Goal: Information Seeking & Learning: Find specific fact

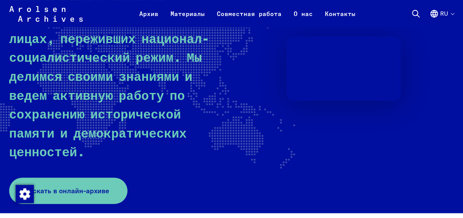
scroll to position [152, 0]
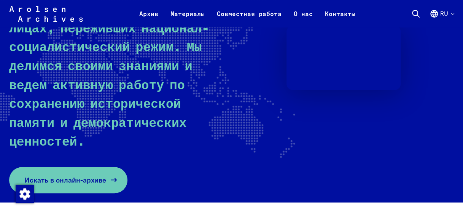
click at [61, 175] on span "Искать в онлайн-архиве" at bounding box center [65, 180] width 82 height 10
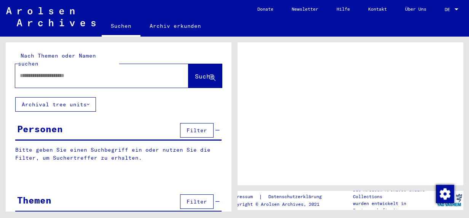
click at [31, 72] on input "text" at bounding box center [95, 76] width 150 height 8
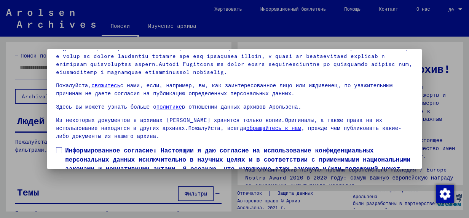
scroll to position [60, 0]
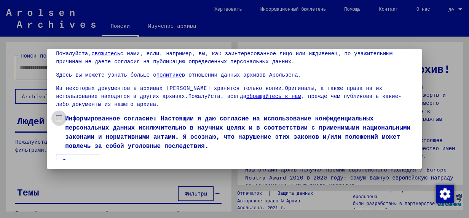
click at [57, 115] on span at bounding box center [59, 118] width 6 height 6
click at [73, 154] on button "Я согласен" at bounding box center [78, 161] width 45 height 14
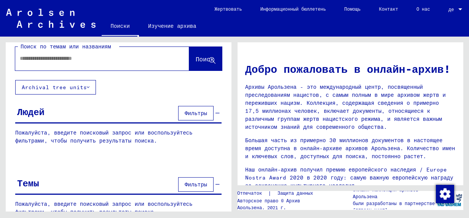
scroll to position [0, 0]
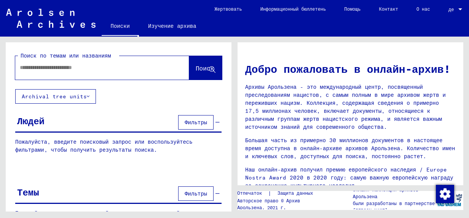
click at [27, 66] on input "text" at bounding box center [93, 68] width 147 height 8
type input "****"
click at [196, 69] on span "Поиск" at bounding box center [205, 68] width 18 height 8
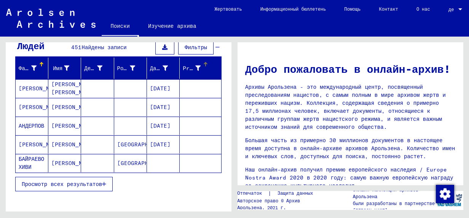
scroll to position [76, 0]
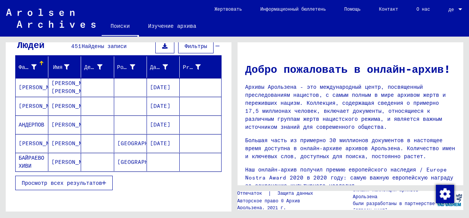
click at [67, 182] on span "Просмотр всех результатов" at bounding box center [62, 182] width 80 height 7
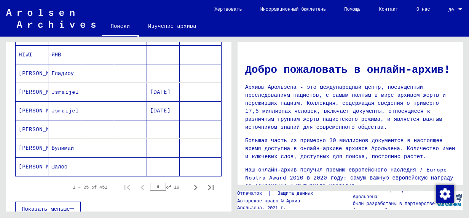
scroll to position [457, 0]
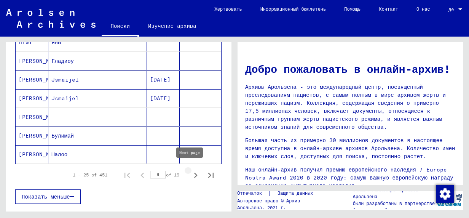
click at [190, 171] on icon "Next page" at bounding box center [195, 175] width 11 height 11
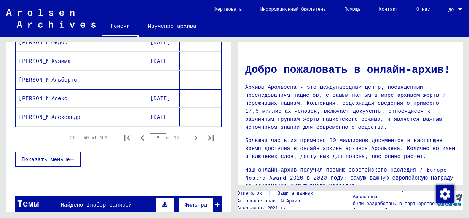
scroll to position [495, 0]
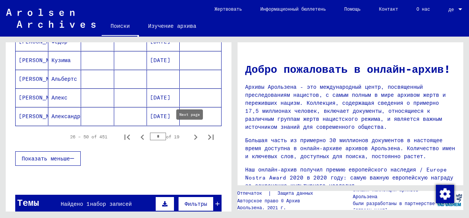
click at [194, 134] on icon "Next page" at bounding box center [195, 136] width 3 height 5
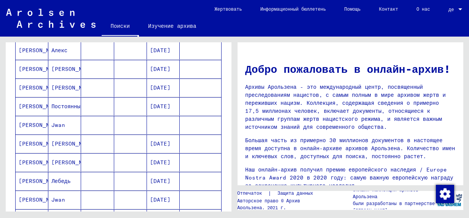
scroll to position [533, 0]
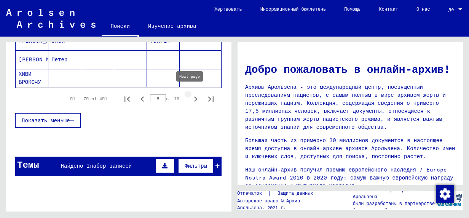
click at [191, 97] on icon "Next page" at bounding box center [195, 99] width 11 height 11
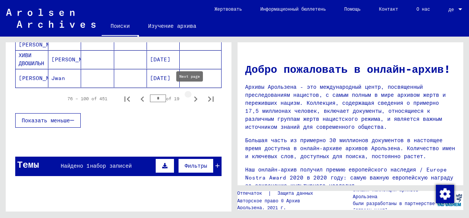
click at [191, 96] on icon "Next page" at bounding box center [195, 99] width 11 height 11
click at [190, 96] on icon "Next page" at bounding box center [195, 99] width 11 height 11
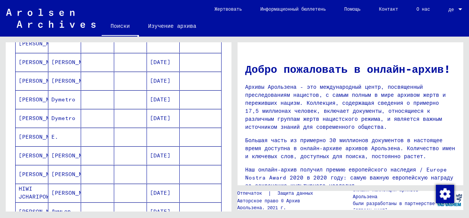
scroll to position [495, 0]
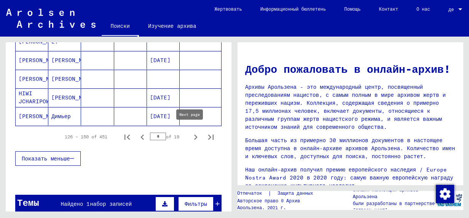
click at [191, 135] on icon "Next page" at bounding box center [195, 137] width 11 height 11
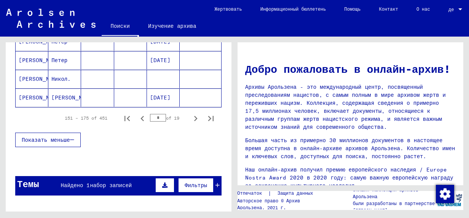
scroll to position [533, 0]
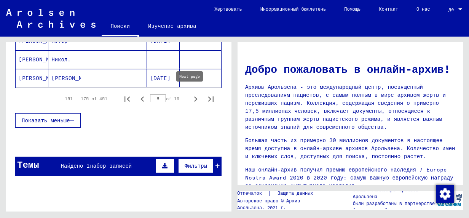
click at [190, 97] on icon "Next page" at bounding box center [195, 99] width 11 height 11
click at [194, 96] on icon "Next page" at bounding box center [195, 98] width 3 height 5
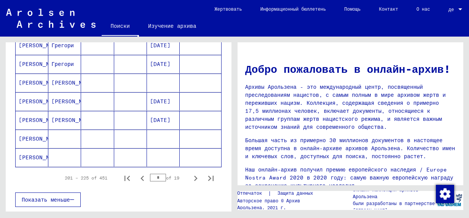
scroll to position [495, 0]
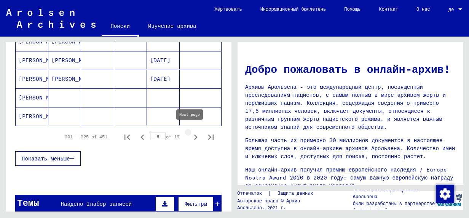
click at [190, 135] on icon "Next page" at bounding box center [195, 137] width 11 height 11
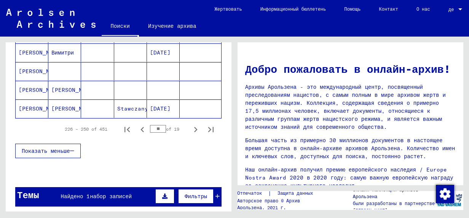
scroll to position [557, 0]
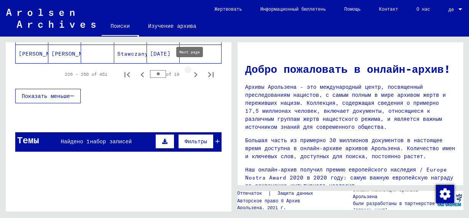
click at [190, 70] on icon "Next page" at bounding box center [195, 74] width 11 height 11
click at [194, 72] on icon "Next page" at bounding box center [195, 74] width 3 height 5
click at [190, 70] on icon "Next page" at bounding box center [195, 74] width 11 height 11
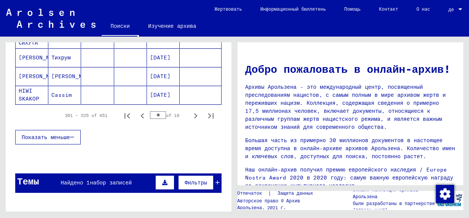
scroll to position [519, 0]
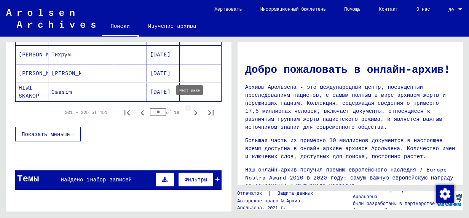
click at [190, 109] on icon "Next page" at bounding box center [195, 112] width 11 height 11
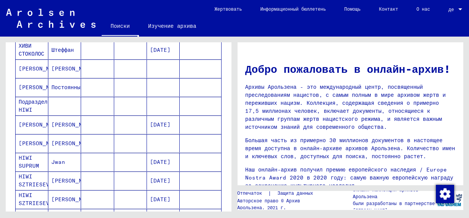
scroll to position [215, 0]
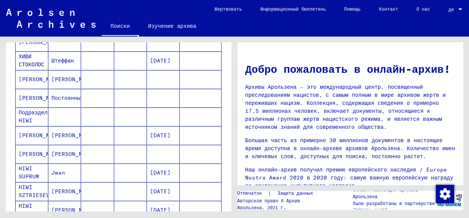
click at [24, 113] on mat-cell "Подраздел HIWI" at bounding box center [32, 116] width 33 height 18
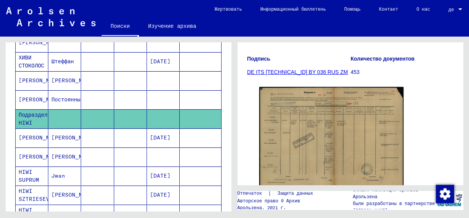
scroll to position [114, 0]
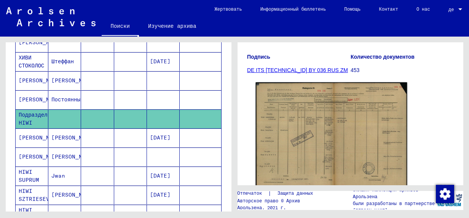
click at [322, 145] on img at bounding box center [331, 135] width 151 height 107
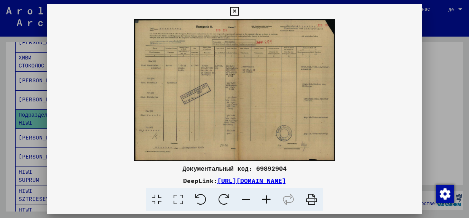
click at [266, 201] on icon at bounding box center [266, 199] width 21 height 23
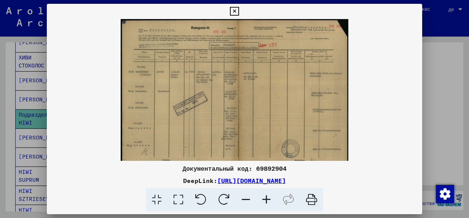
click at [266, 201] on icon at bounding box center [266, 199] width 21 height 23
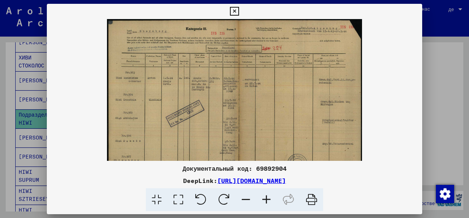
click at [266, 201] on icon at bounding box center [266, 199] width 21 height 23
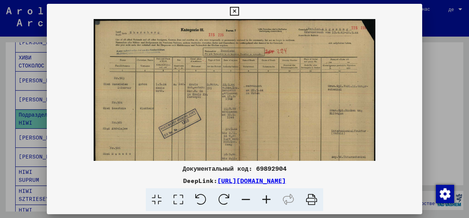
click at [266, 201] on icon at bounding box center [266, 199] width 21 height 23
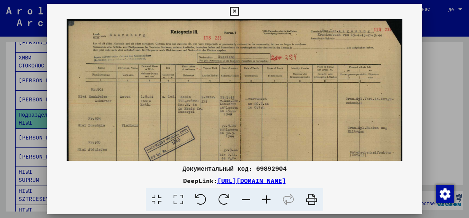
click at [266, 201] on icon at bounding box center [266, 199] width 21 height 23
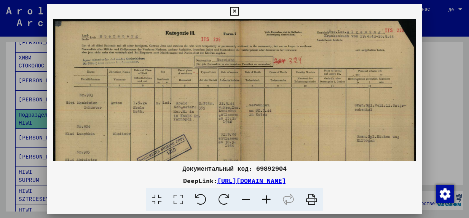
click at [266, 201] on icon at bounding box center [266, 199] width 21 height 23
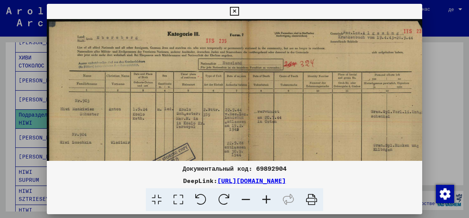
click at [266, 201] on icon at bounding box center [266, 199] width 21 height 23
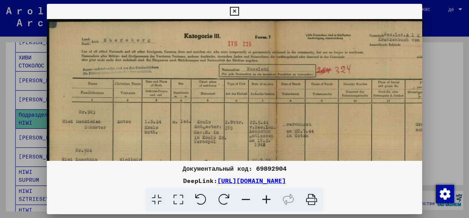
click at [266, 201] on icon at bounding box center [266, 199] width 21 height 23
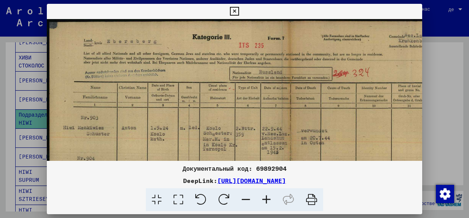
click at [266, 201] on icon at bounding box center [266, 199] width 21 height 23
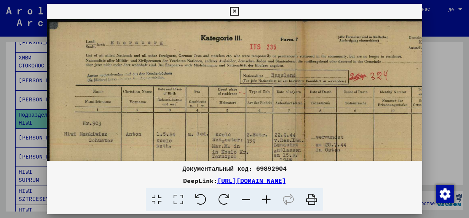
click at [266, 201] on icon at bounding box center [266, 199] width 21 height 23
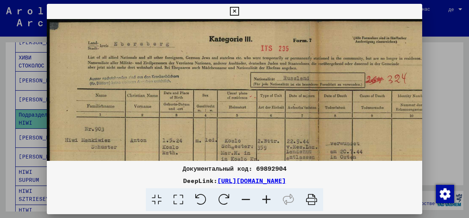
click at [266, 201] on icon at bounding box center [266, 199] width 21 height 23
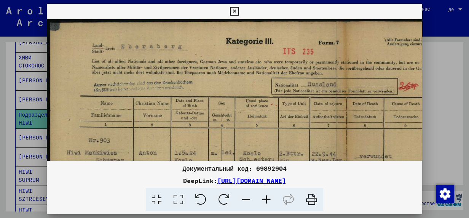
click at [266, 201] on icon at bounding box center [266, 199] width 21 height 23
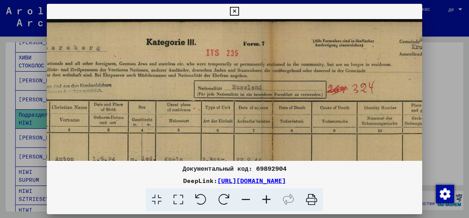
scroll to position [0, 97]
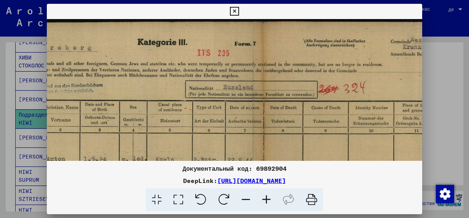
drag, startPoint x: 202, startPoint y: 90, endPoint x: 131, endPoint y: 93, distance: 71.2
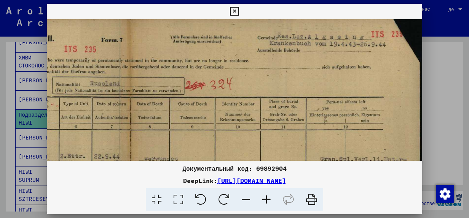
scroll to position [3, 230]
drag, startPoint x: 263, startPoint y: 104, endPoint x: 117, endPoint y: 106, distance: 145.8
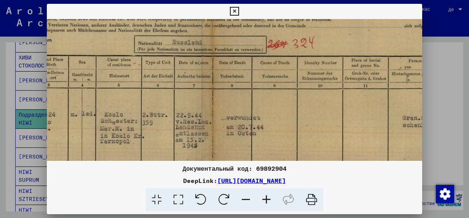
scroll to position [47, 147]
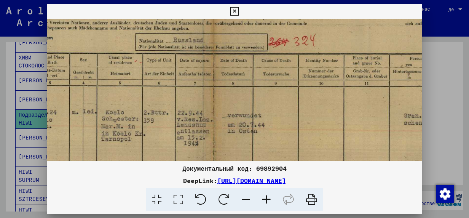
drag, startPoint x: 221, startPoint y: 75, endPoint x: 308, endPoint y: 35, distance: 95.7
click at [308, 35] on img at bounding box center [202, 185] width 605 height 427
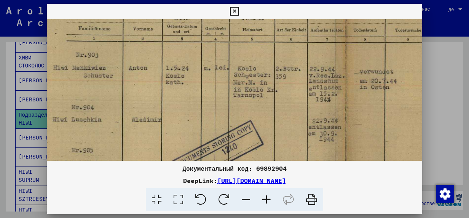
drag, startPoint x: 196, startPoint y: 77, endPoint x: 331, endPoint y: 43, distance: 139.5
click at [331, 43] on img at bounding box center [334, 141] width 605 height 427
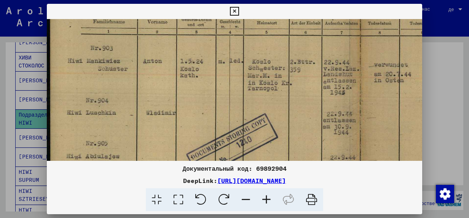
scroll to position [100, 0]
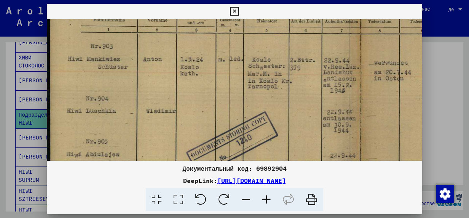
drag, startPoint x: 176, startPoint y: 85, endPoint x: 207, endPoint y: 78, distance: 31.9
click at [207, 78] on img at bounding box center [349, 132] width 605 height 427
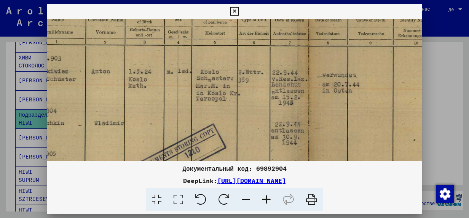
scroll to position [88, 53]
drag, startPoint x: 228, startPoint y: 87, endPoint x: 181, endPoint y: 102, distance: 49.8
click at [181, 102] on img at bounding box center [296, 145] width 605 height 427
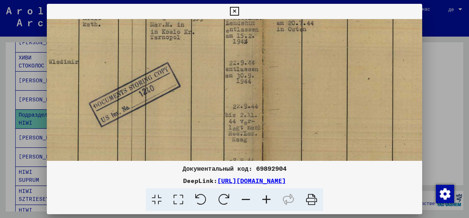
drag, startPoint x: 210, startPoint y: 106, endPoint x: 185, endPoint y: 53, distance: 58.7
click at [185, 53] on img at bounding box center [251, 83] width 605 height 427
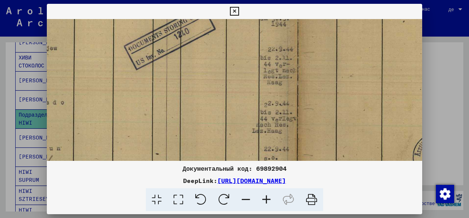
drag, startPoint x: 167, startPoint y: 118, endPoint x: 202, endPoint y: 67, distance: 62.0
click at [202, 67] on img at bounding box center [286, 26] width 605 height 427
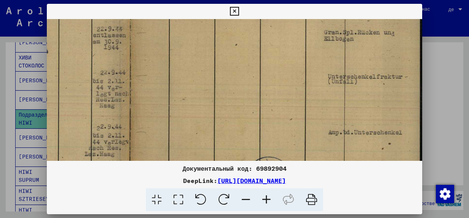
scroll to position [182, 230]
drag, startPoint x: 359, startPoint y: 113, endPoint x: 183, endPoint y: 138, distance: 178.4
click at [183, 138] on img at bounding box center [119, 50] width 605 height 427
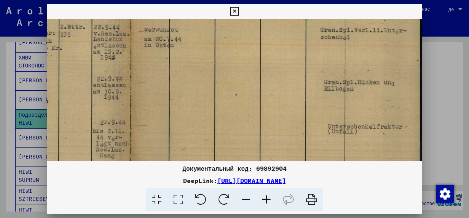
scroll to position [126, 230]
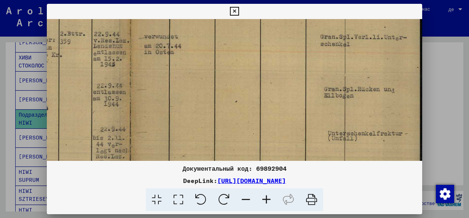
drag, startPoint x: 254, startPoint y: 76, endPoint x: 231, endPoint y: 138, distance: 66.4
click at [231, 138] on img at bounding box center [119, 106] width 605 height 427
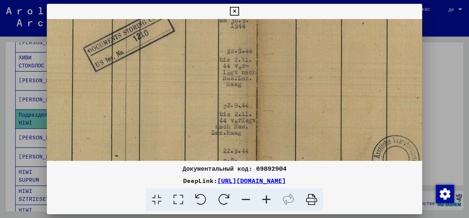
drag, startPoint x: 212, startPoint y: 118, endPoint x: 357, endPoint y: 37, distance: 166.3
click at [355, 38] on img at bounding box center [246, 28] width 605 height 427
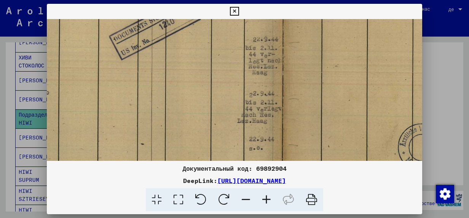
scroll to position [236, 8]
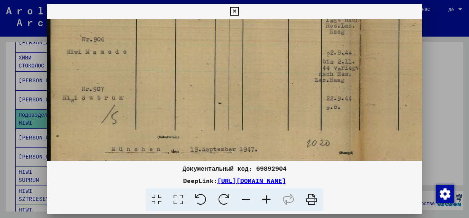
drag, startPoint x: 215, startPoint y: 91, endPoint x: 290, endPoint y: 63, distance: 79.9
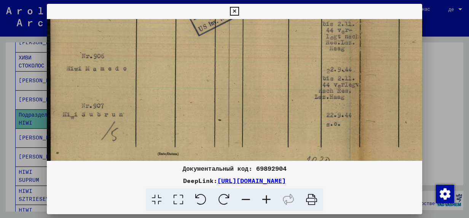
drag, startPoint x: 99, startPoint y: 102, endPoint x: 101, endPoint y: 126, distance: 24.1
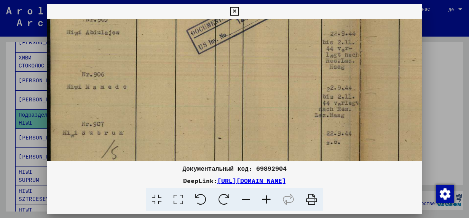
scroll to position [216, 0]
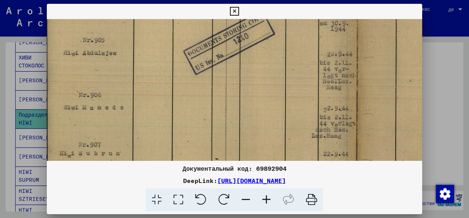
drag, startPoint x: 113, startPoint y: 79, endPoint x: 113, endPoint y: 120, distance: 41.5
click at [113, 120] on img at bounding box center [346, 31] width 605 height 427
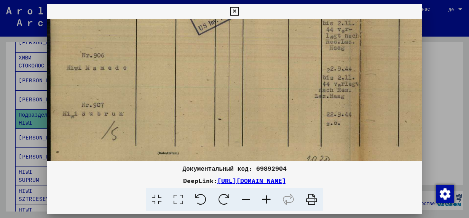
drag, startPoint x: 110, startPoint y: 117, endPoint x: 133, endPoint y: 77, distance: 46.2
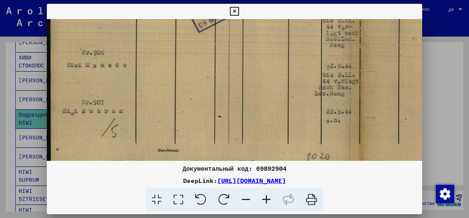
click at [234, 11] on icon at bounding box center [234, 11] width 9 height 9
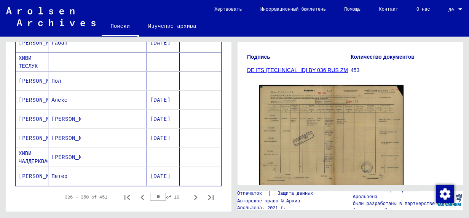
scroll to position [444, 0]
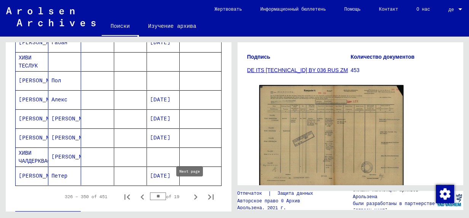
click at [190, 191] on icon "Next page" at bounding box center [195, 196] width 11 height 11
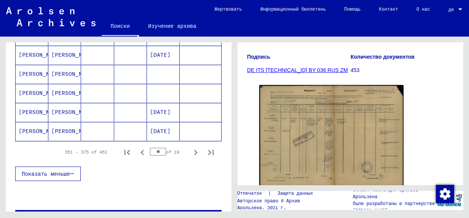
scroll to position [559, 0]
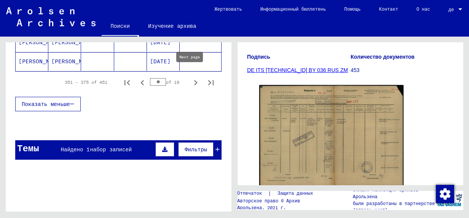
click at [191, 77] on icon "Next page" at bounding box center [195, 82] width 11 height 11
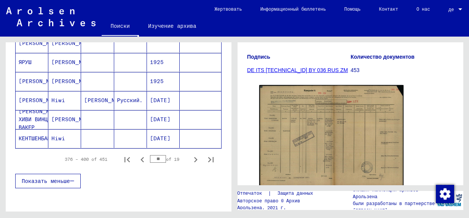
scroll to position [483, 0]
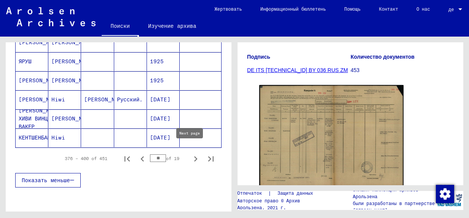
click at [191, 153] on icon "Next page" at bounding box center [195, 158] width 11 height 11
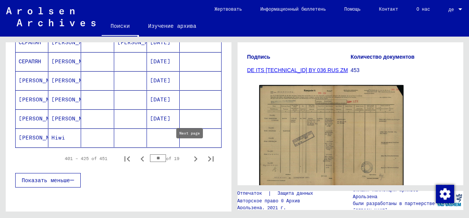
click at [190, 153] on icon "Next page" at bounding box center [195, 158] width 11 height 11
type input "**"
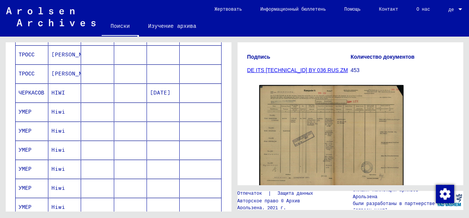
scroll to position [330, 0]
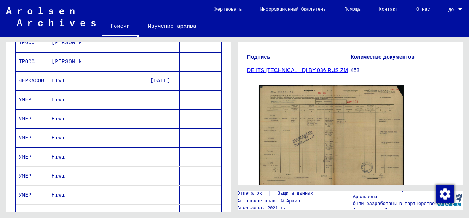
click at [25, 94] on mat-cell "УМЕР" at bounding box center [32, 99] width 33 height 19
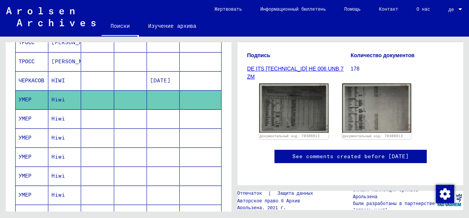
scroll to position [116, 0]
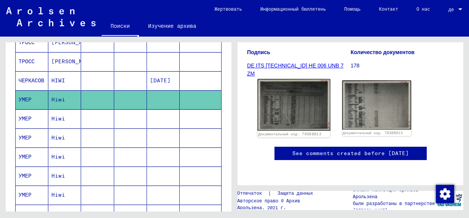
click at [285, 102] on img at bounding box center [293, 105] width 73 height 52
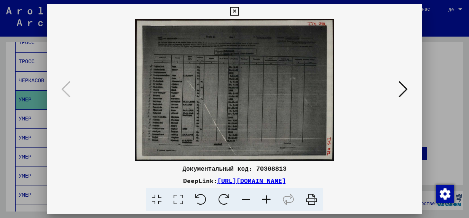
click at [266, 200] on icon at bounding box center [266, 199] width 21 height 23
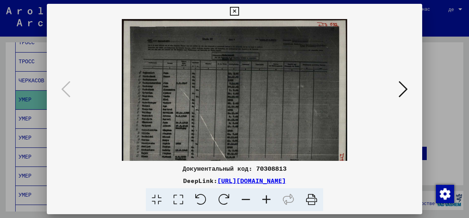
click at [266, 200] on icon at bounding box center [266, 199] width 21 height 23
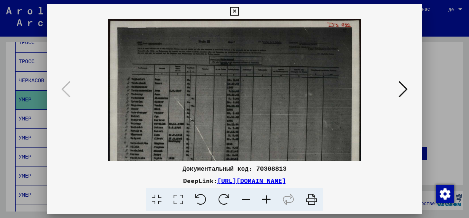
click at [266, 200] on icon at bounding box center [266, 199] width 21 height 23
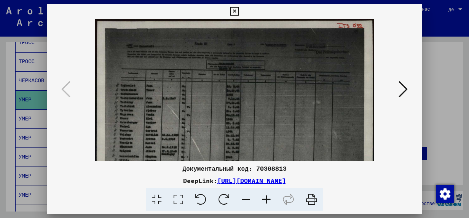
click at [266, 200] on icon at bounding box center [266, 199] width 21 height 23
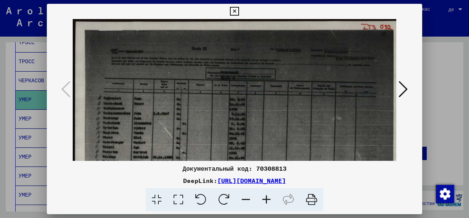
click at [266, 200] on icon at bounding box center [266, 199] width 21 height 23
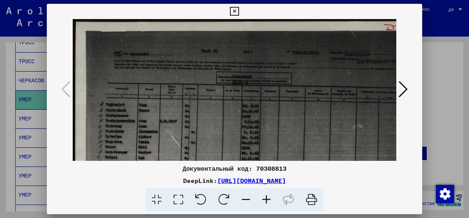
click at [266, 200] on icon at bounding box center [266, 199] width 21 height 23
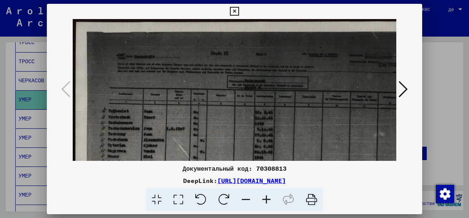
click at [266, 200] on icon at bounding box center [266, 199] width 21 height 23
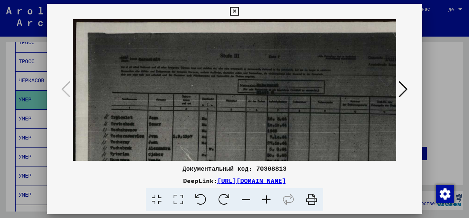
click at [266, 200] on icon at bounding box center [266, 199] width 21 height 23
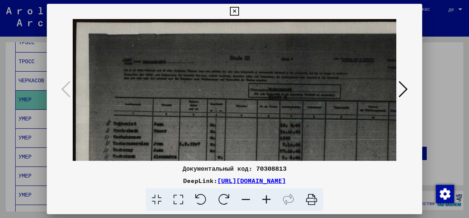
click at [266, 200] on icon at bounding box center [266, 199] width 21 height 23
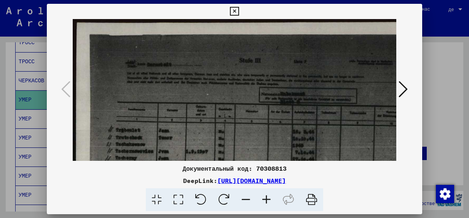
click at [266, 200] on icon at bounding box center [266, 199] width 21 height 23
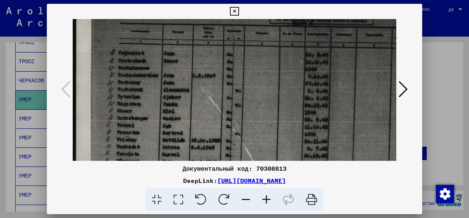
drag, startPoint x: 233, startPoint y: 139, endPoint x: 279, endPoint y: 58, distance: 93.7
click at [279, 58] on img at bounding box center [319, 111] width 493 height 351
